Goal: Find specific page/section: Find specific page/section

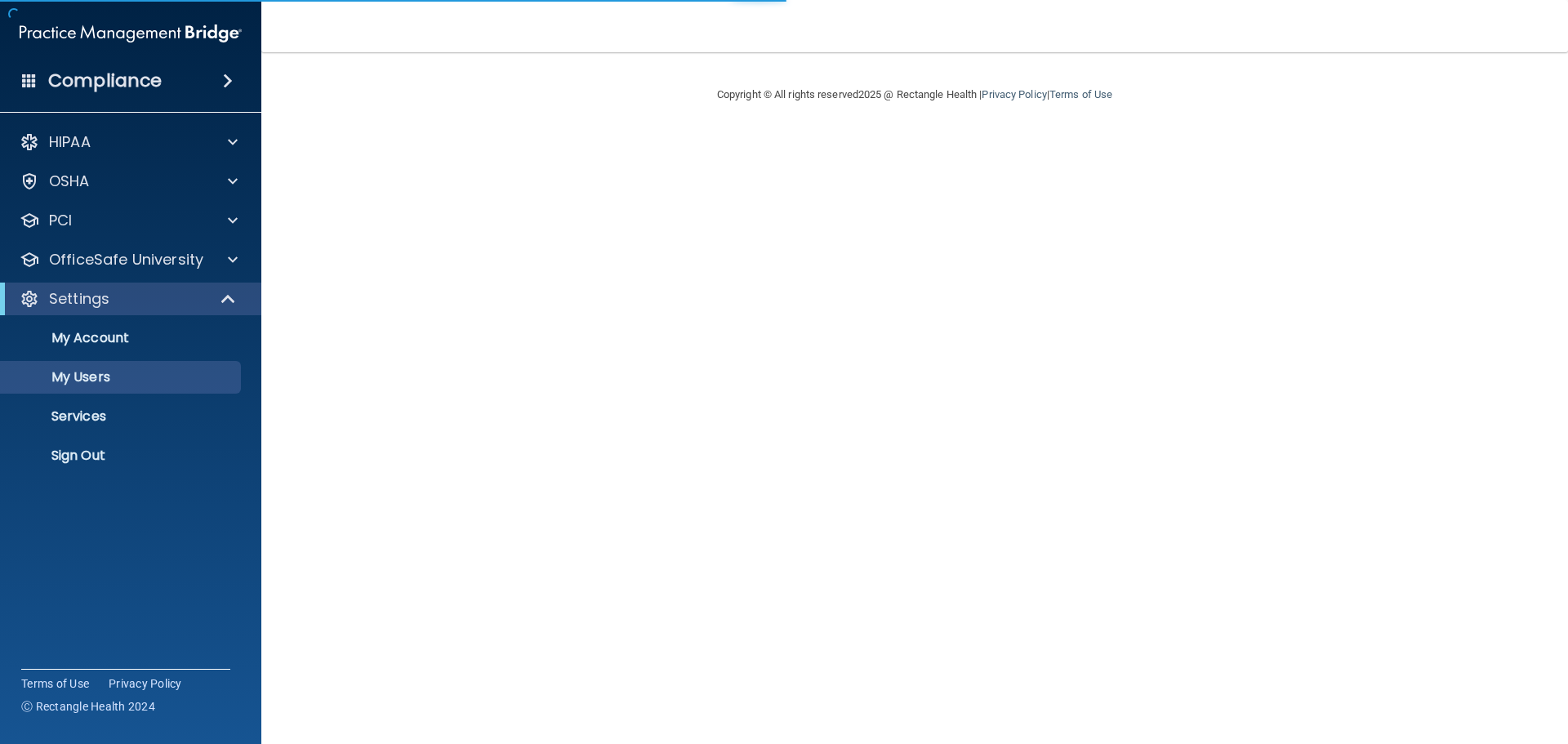
select select "20"
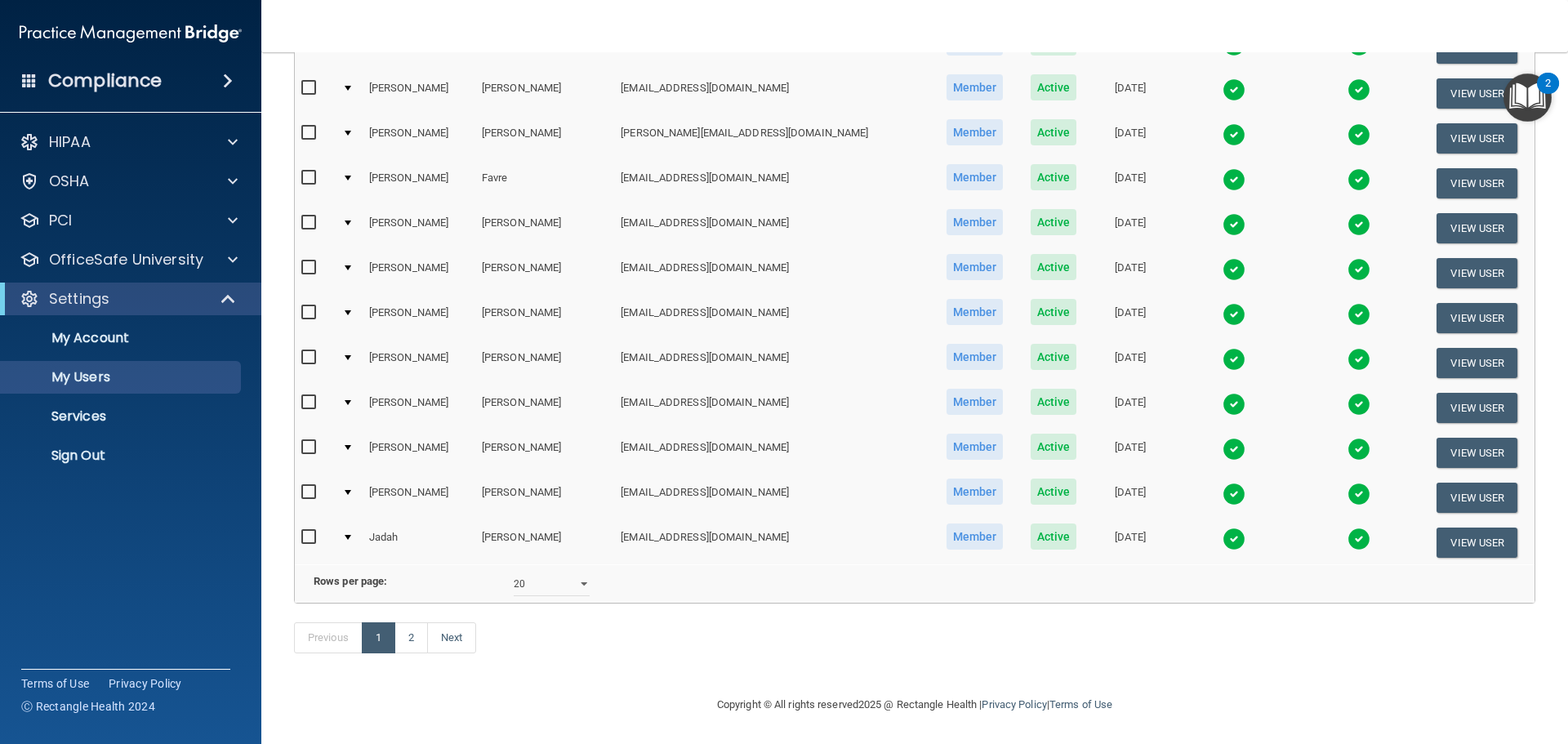
scroll to position [608, 0]
click at [412, 643] on link "2" at bounding box center [411, 638] width 34 height 31
select select "20"
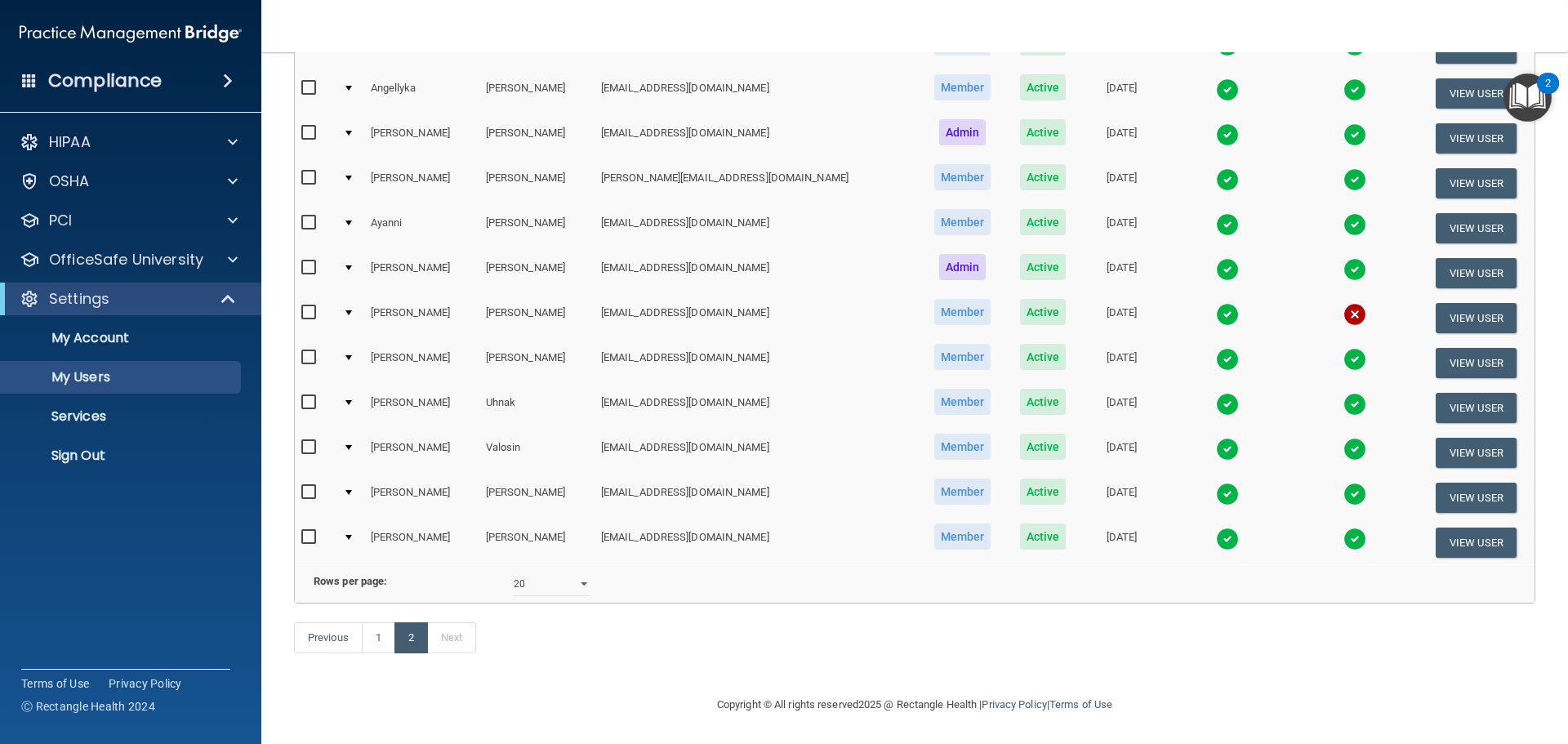
scroll to position [473, 0]
click at [369, 643] on link "1" at bounding box center [378, 638] width 34 height 31
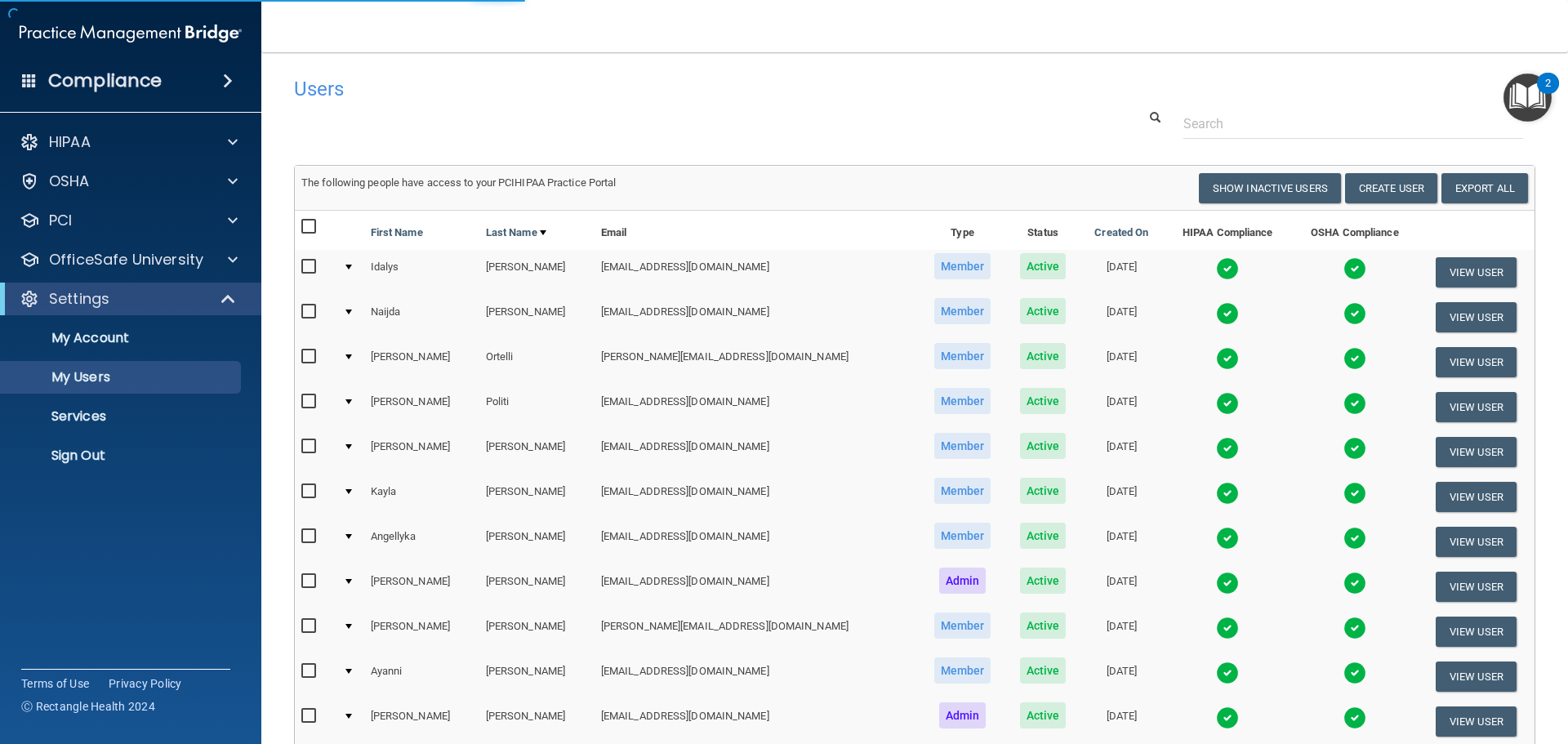
select select "20"
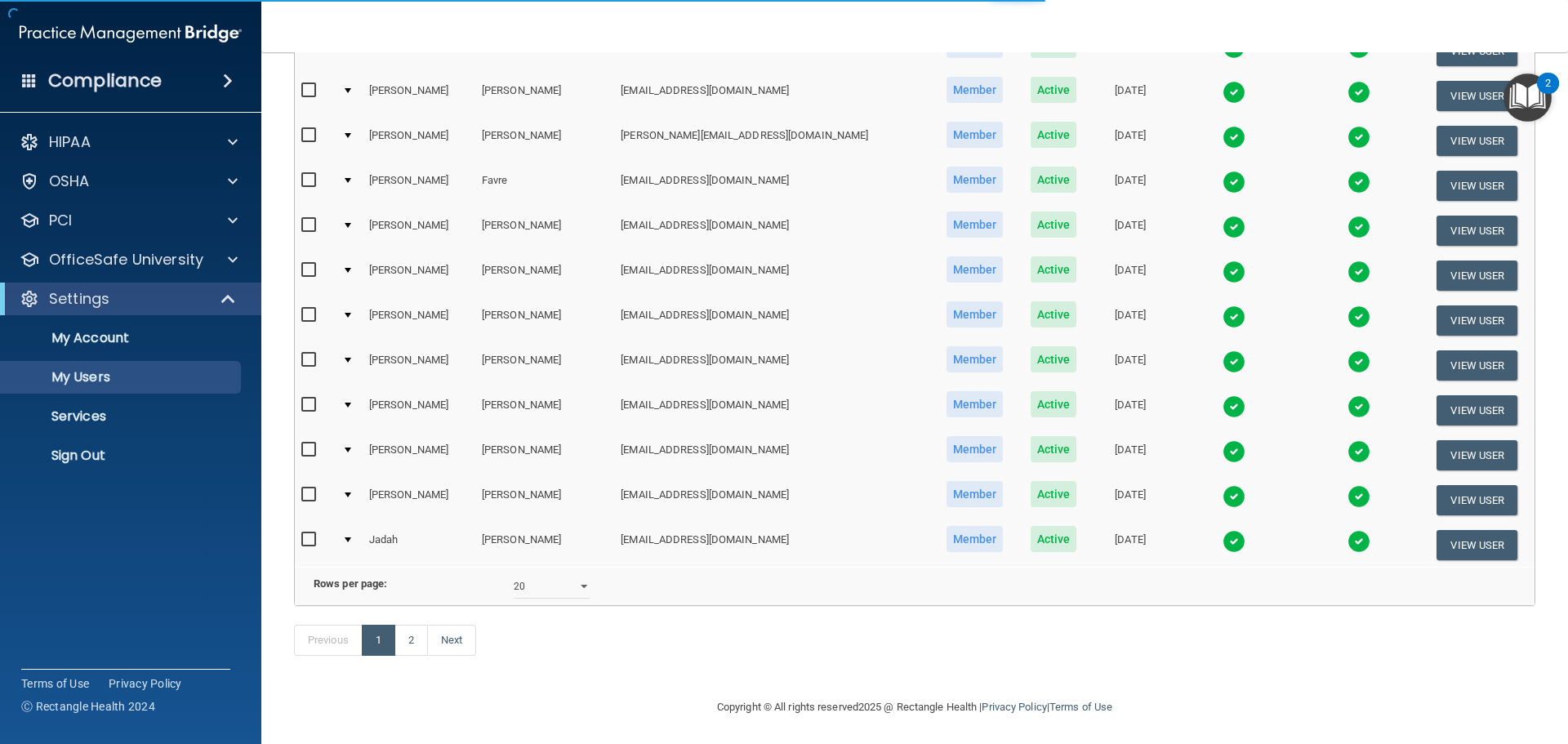
scroll to position [608, 0]
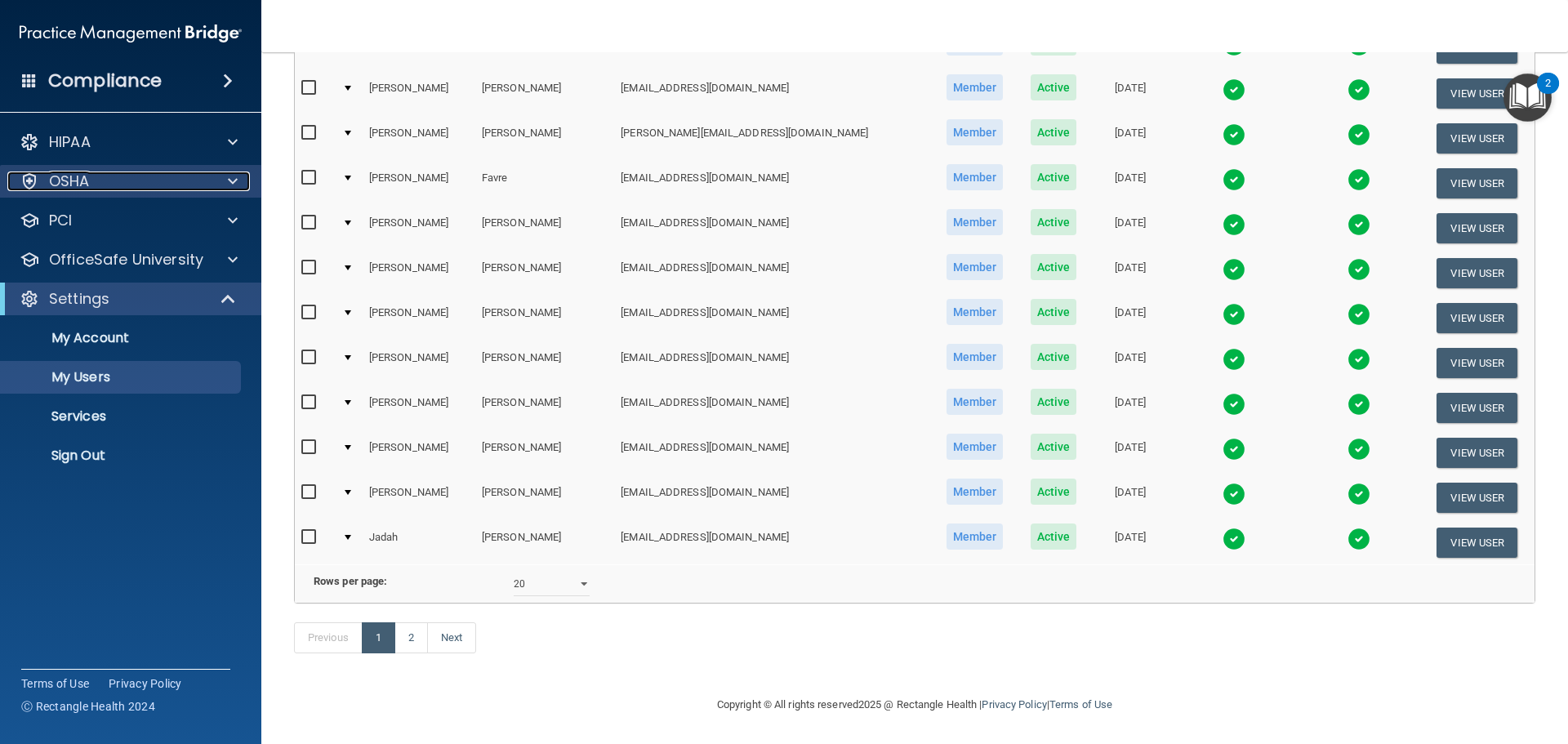
click at [110, 177] on div "OSHA" at bounding box center [108, 181] width 203 height 20
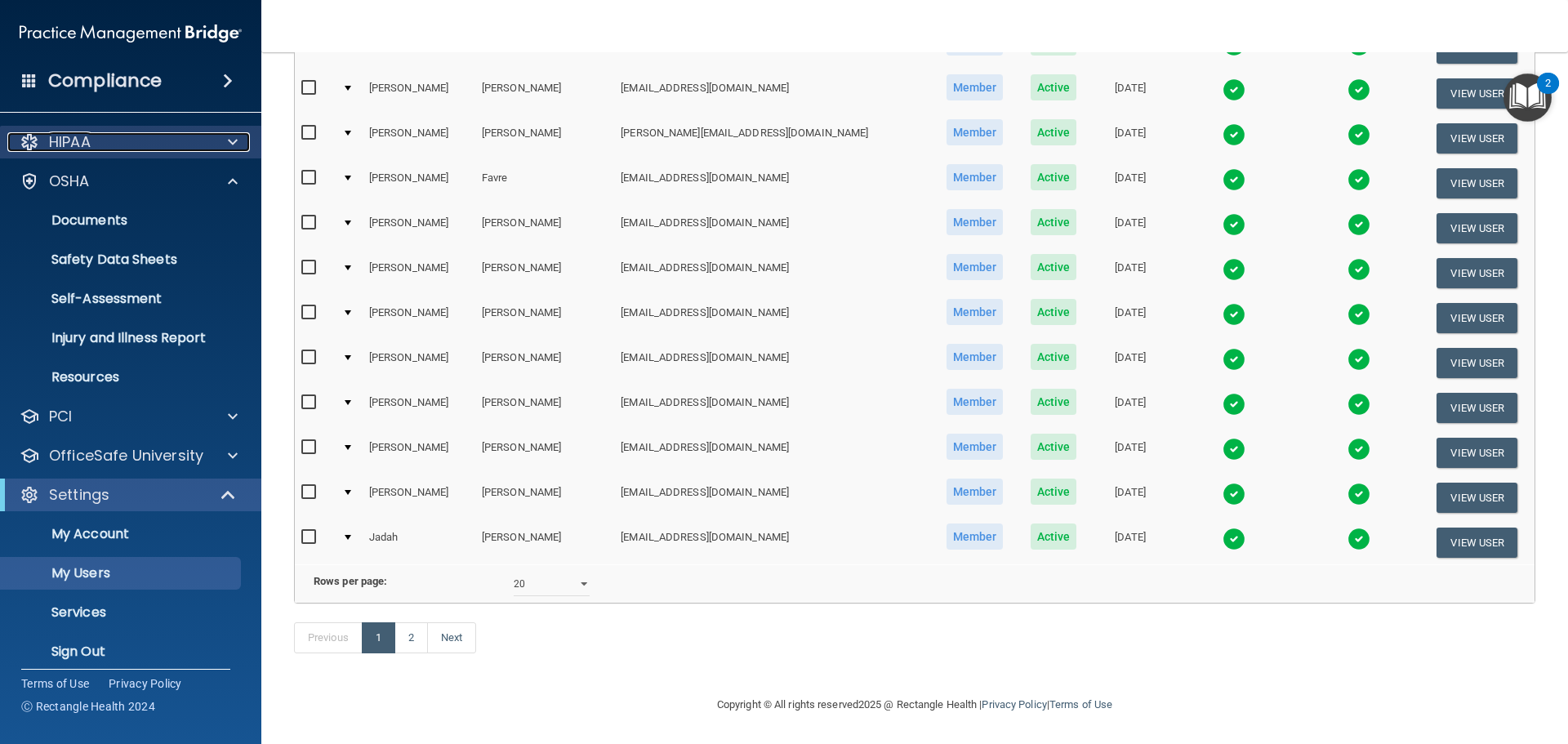
click at [125, 150] on div "HIPAA" at bounding box center [108, 142] width 203 height 20
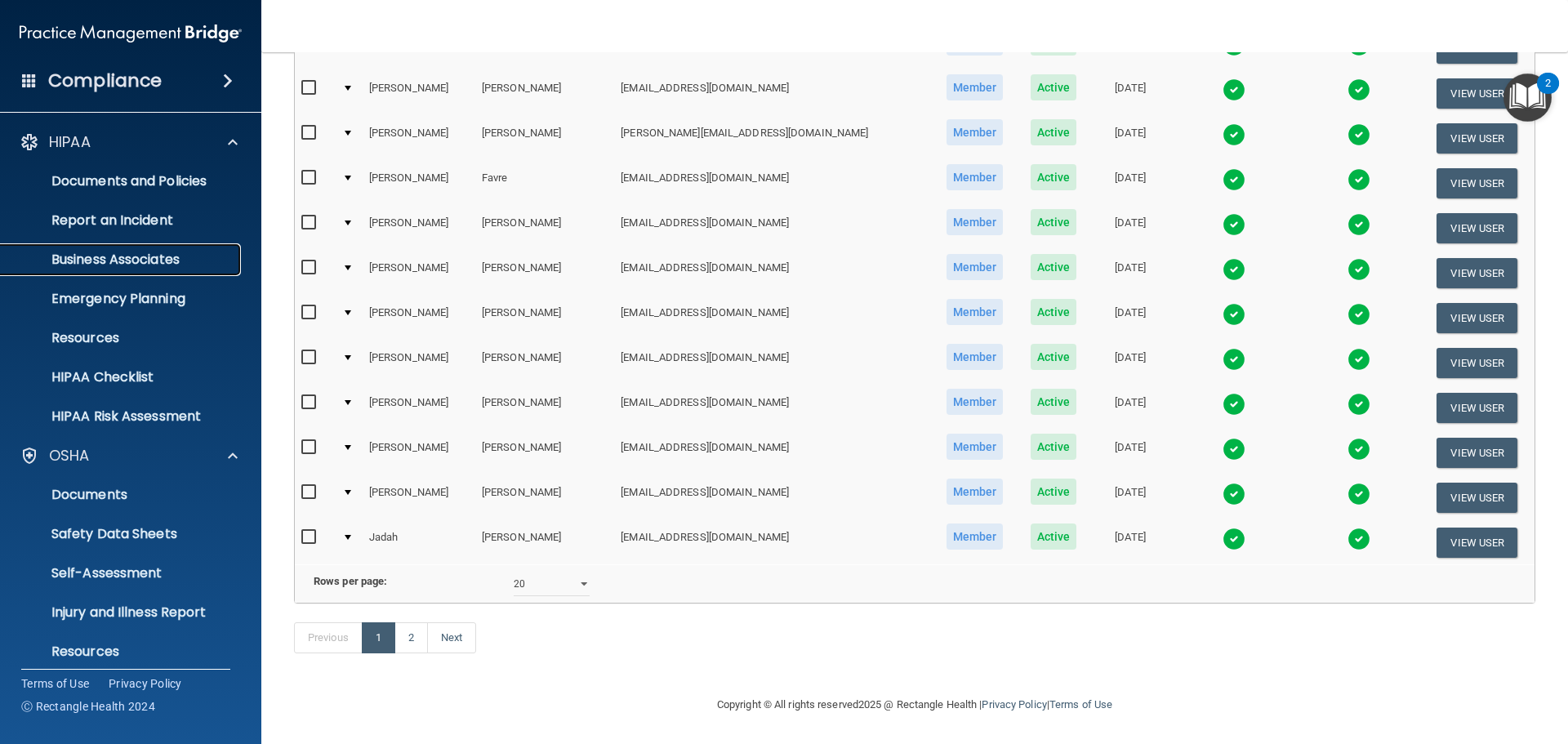
click at [101, 255] on p "Business Associates" at bounding box center [121, 259] width 223 height 16
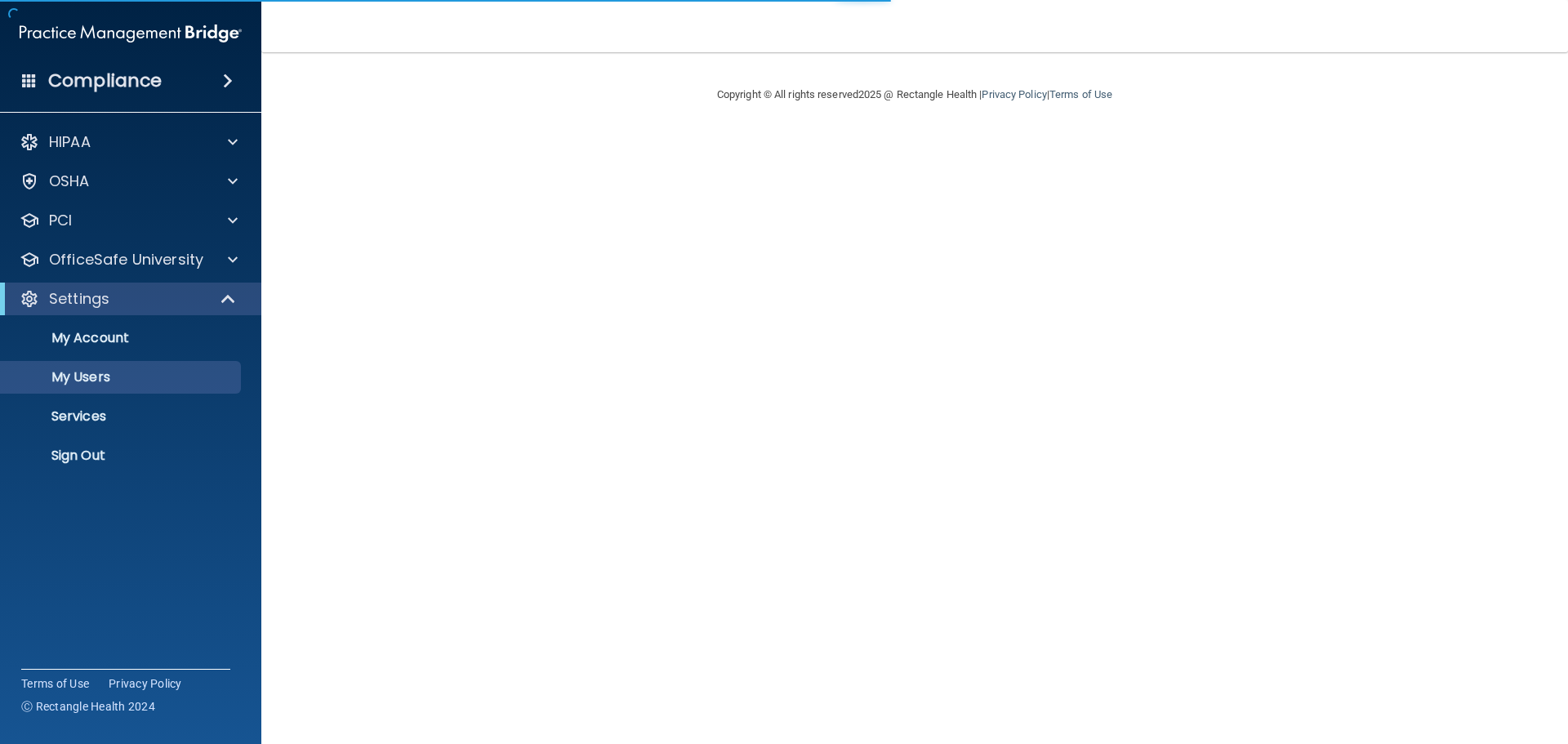
select select "20"
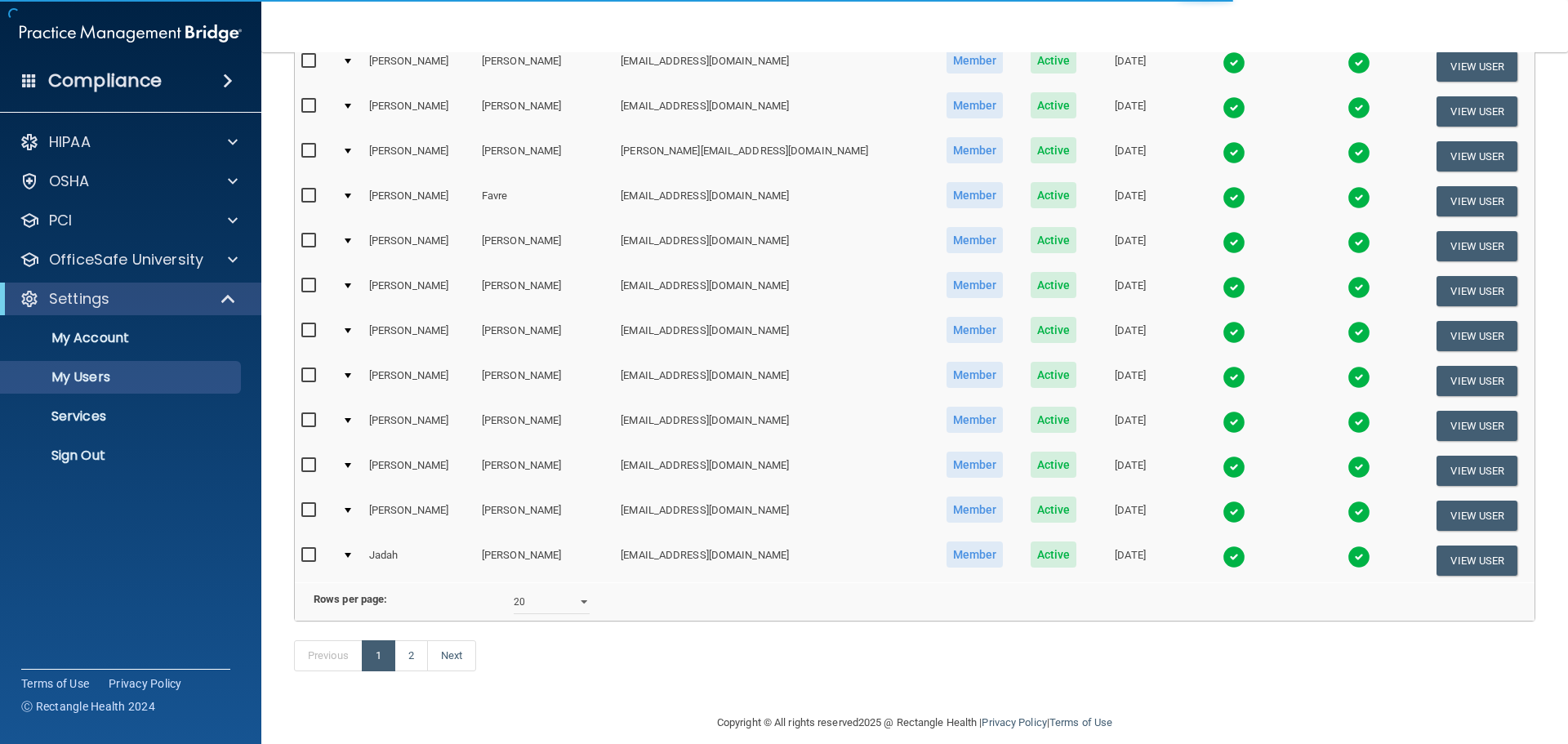
scroll to position [608, 0]
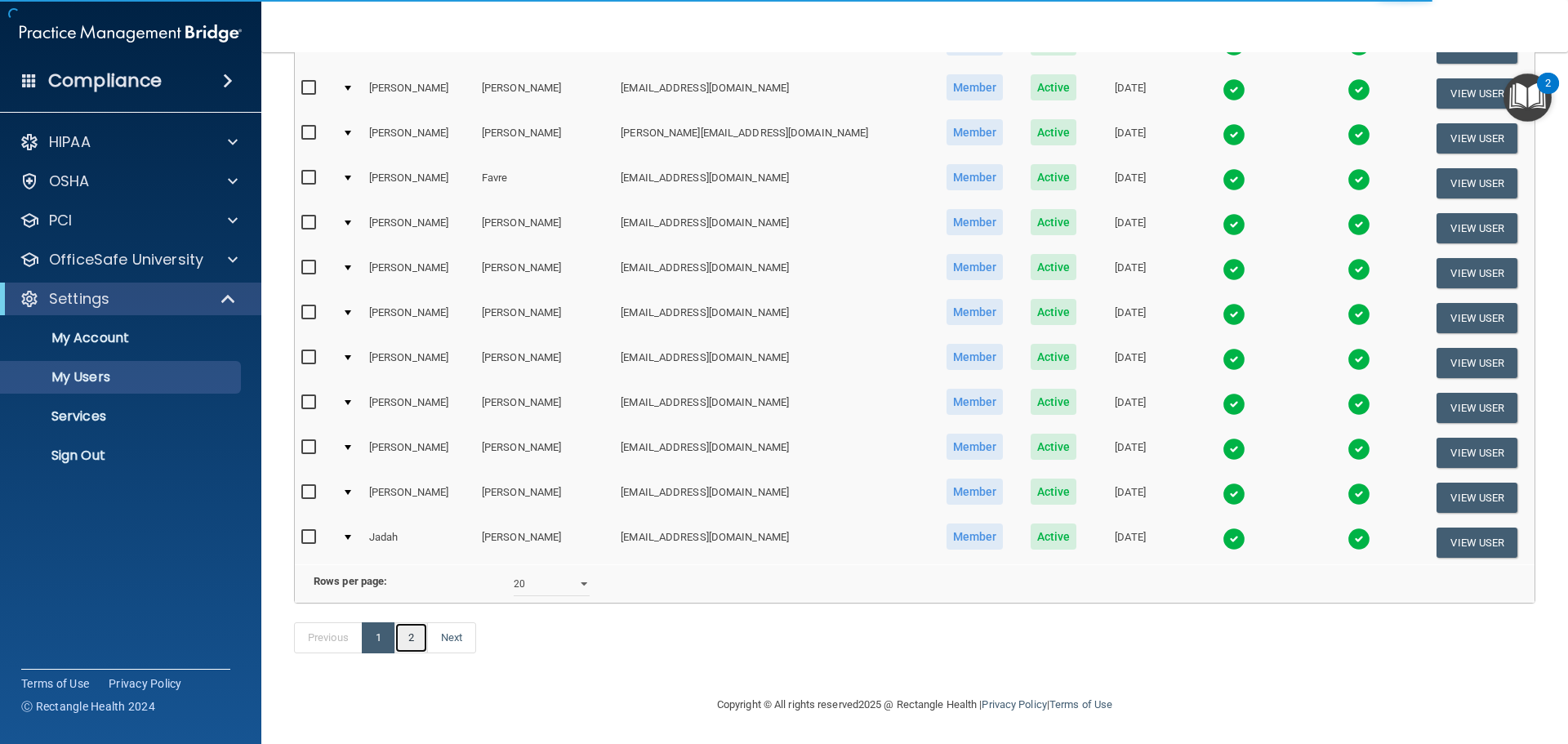
click at [419, 637] on link "2" at bounding box center [411, 638] width 34 height 31
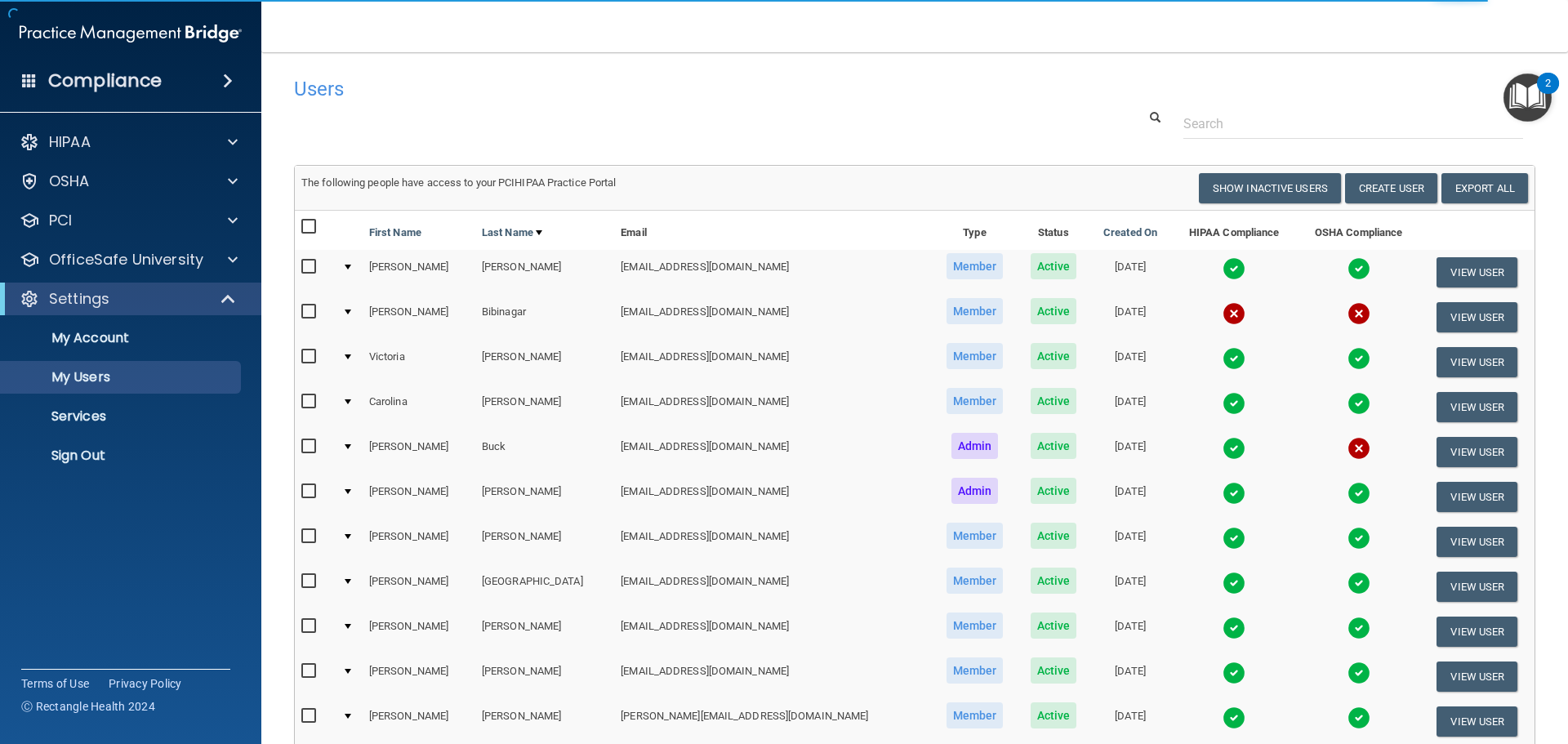
select select "20"
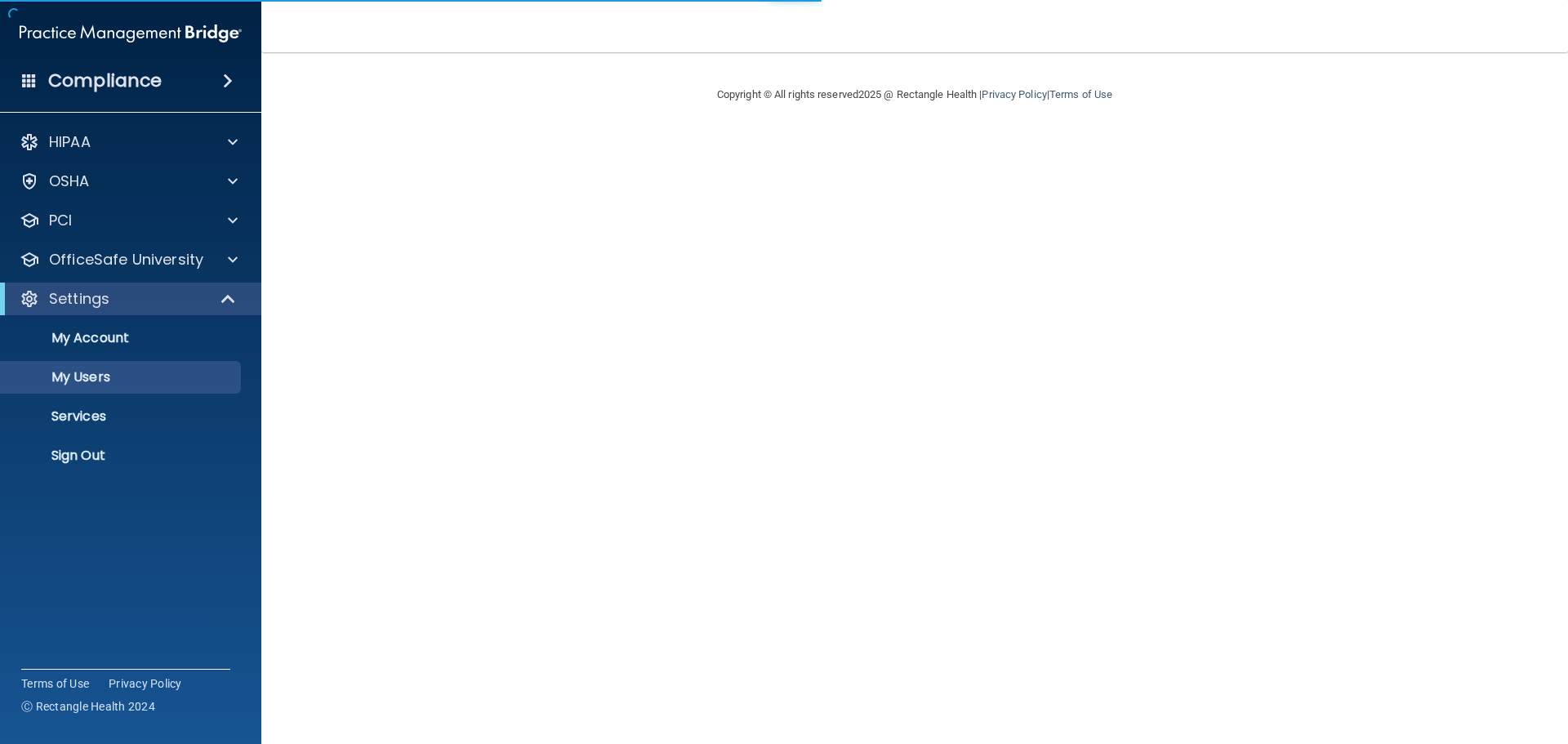
select select "20"
